Goal: Find specific page/section: Find specific page/section

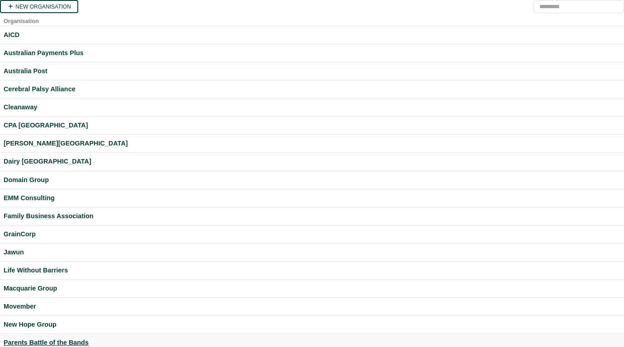
click at [51, 341] on div "Parents Battle of the Bands" at bounding box center [312, 343] width 617 height 10
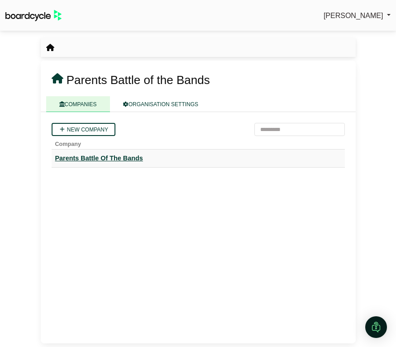
click at [124, 161] on div "Parents Battle Of The Bands" at bounding box center [198, 158] width 286 height 10
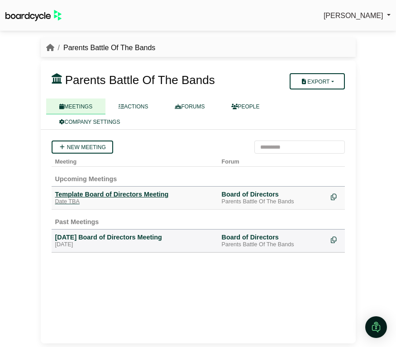
click at [144, 194] on div "Template Board of Directors Meeting" at bounding box center [134, 194] width 159 height 8
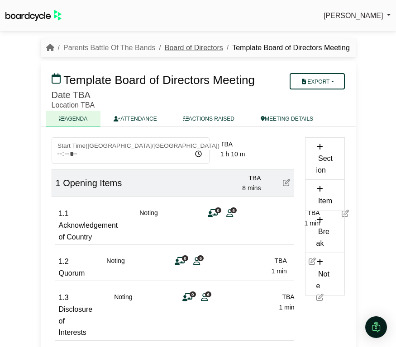
click at [176, 49] on link "Board of Directors" at bounding box center [194, 48] width 58 height 8
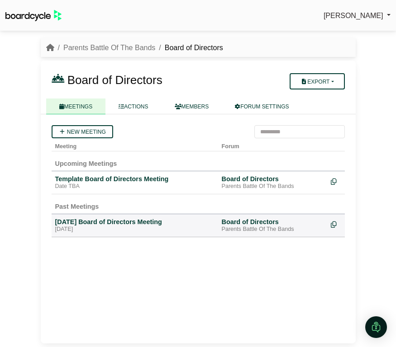
click at [93, 52] on li "Parents Battle Of The Bands" at bounding box center [104, 48] width 101 height 12
click at [93, 46] on link "Parents Battle Of The Bands" at bounding box center [109, 48] width 92 height 8
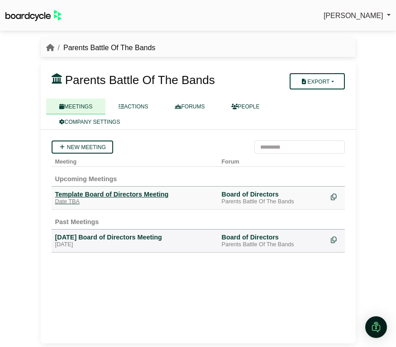
click at [142, 195] on div "Template Board of Directors Meeting" at bounding box center [134, 194] width 159 height 8
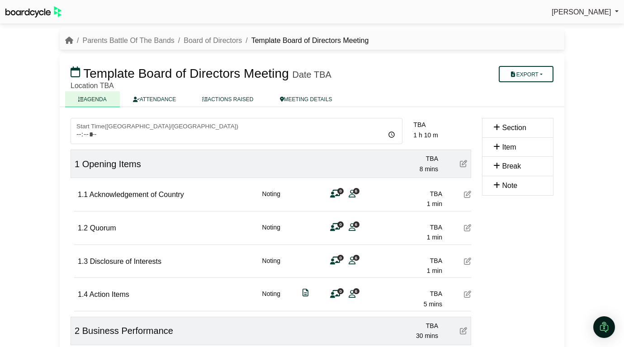
click at [98, 223] on div "1.2 Quorum" at bounding box center [97, 232] width 38 height 20
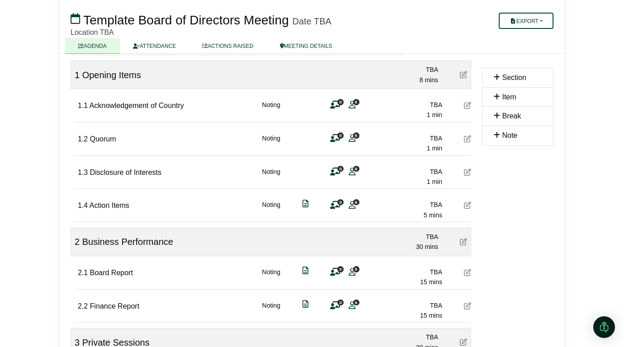
scroll to position [95, 0]
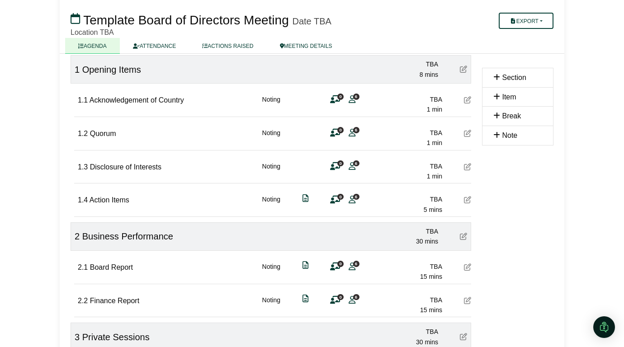
click at [99, 233] on span "Business Performance" at bounding box center [127, 237] width 91 height 10
click at [99, 265] on span "Board Report" at bounding box center [111, 268] width 43 height 8
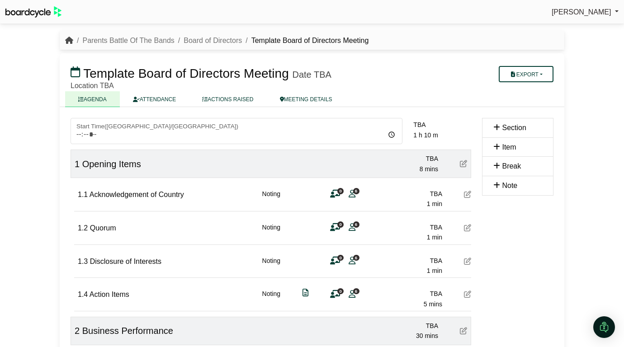
click at [68, 37] on icon "breadcrumb" at bounding box center [69, 40] width 8 height 7
